Goal: Information Seeking & Learning: Learn about a topic

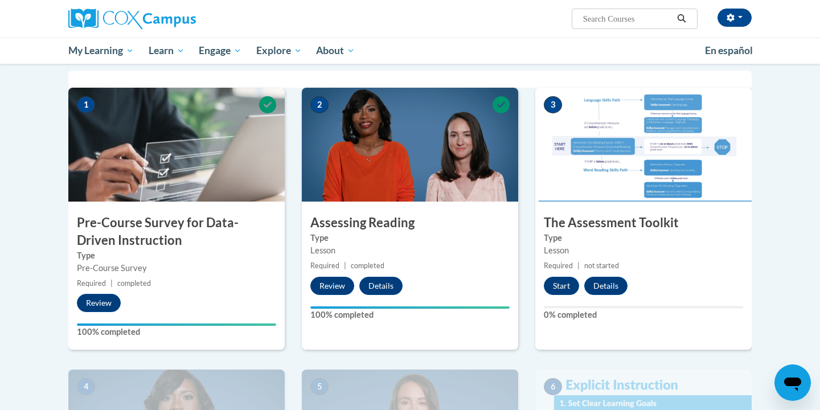
scroll to position [226, 0]
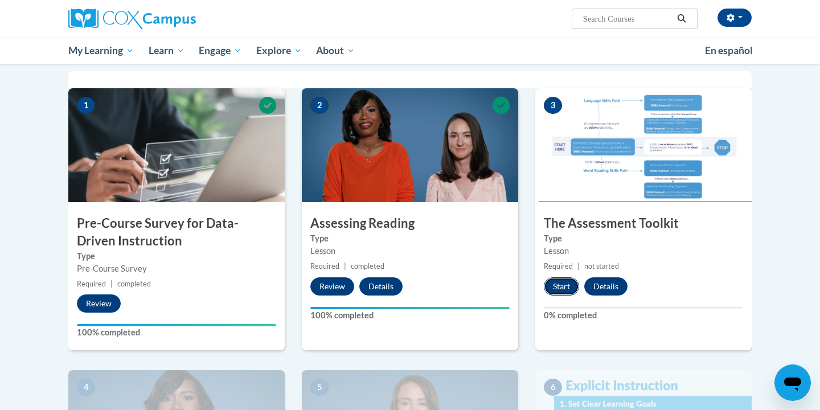
click at [558, 287] on button "Start" at bounding box center [561, 286] width 35 height 18
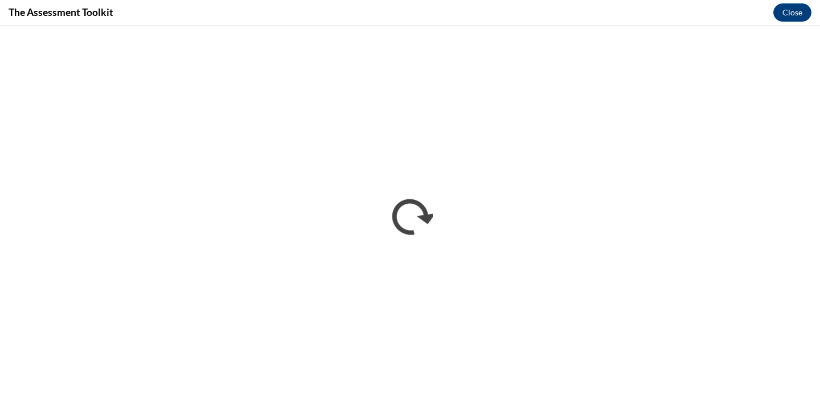
scroll to position [0, 0]
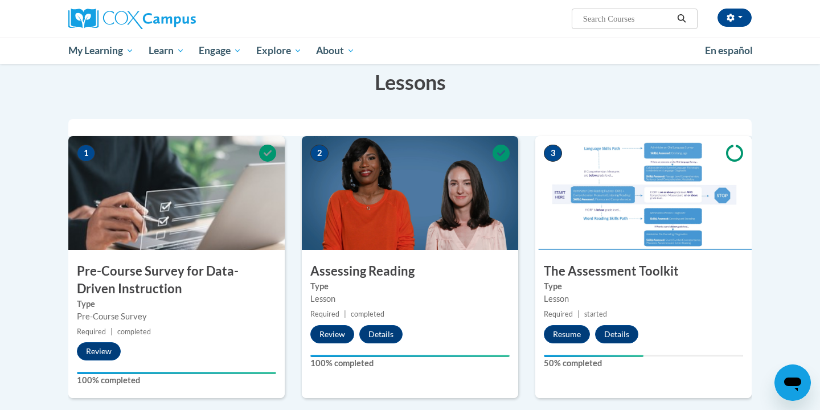
scroll to position [178, 0]
